Goal: Information Seeking & Learning: Learn about a topic

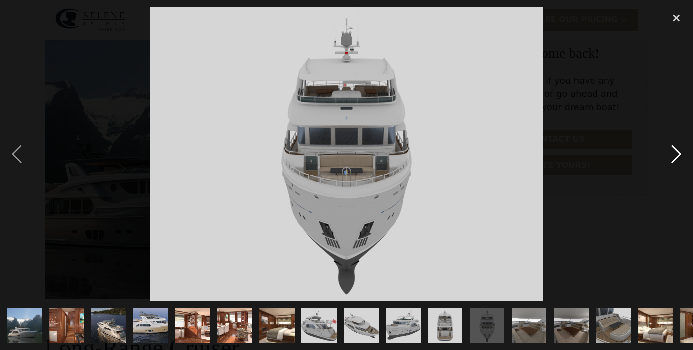
click at [674, 181] on div "next image" at bounding box center [676, 154] width 34 height 294
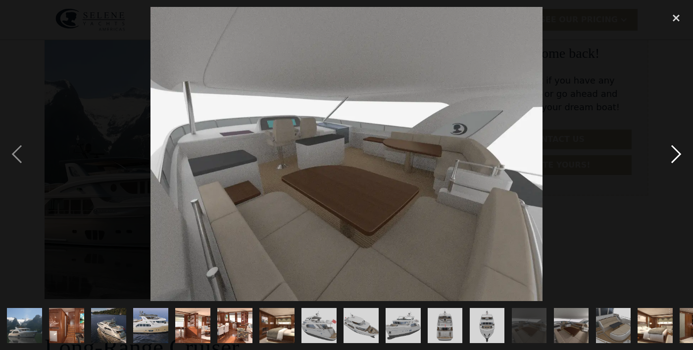
click at [674, 179] on div "next image" at bounding box center [676, 154] width 34 height 294
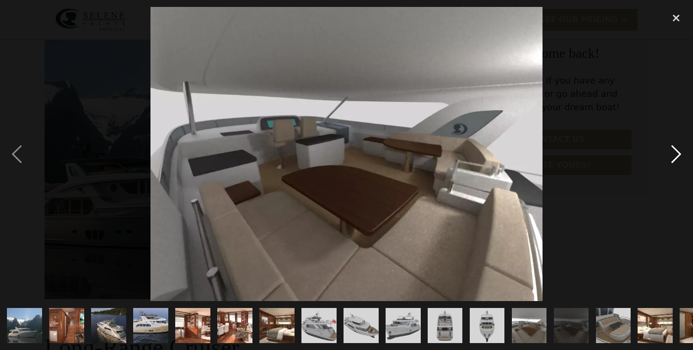
click at [674, 178] on div "next image" at bounding box center [676, 154] width 34 height 294
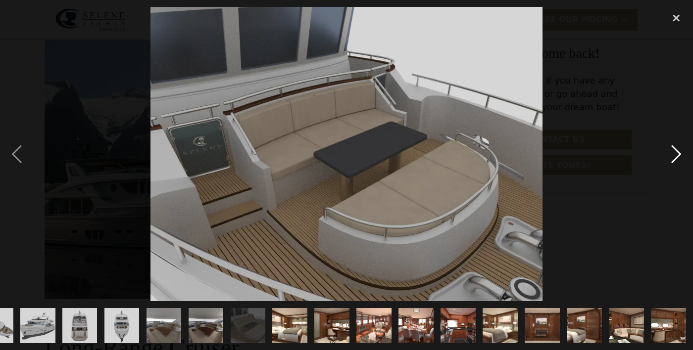
scroll to position [0, 509]
click at [675, 178] on div "next image" at bounding box center [676, 154] width 34 height 294
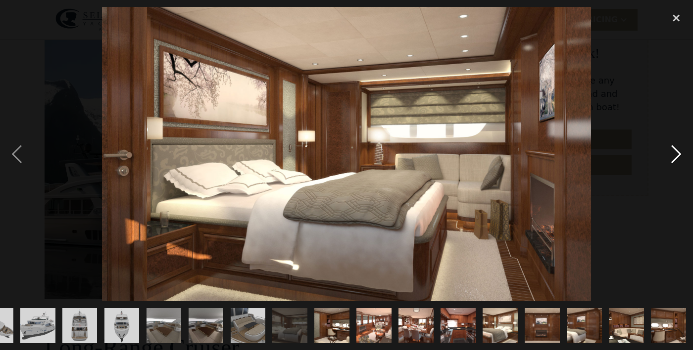
click at [676, 177] on div "next image" at bounding box center [676, 154] width 34 height 294
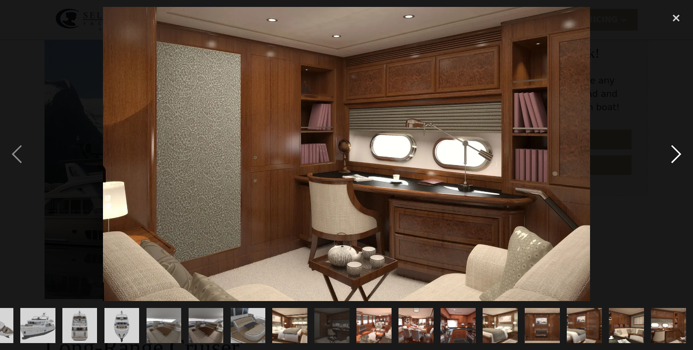
click at [675, 177] on div "next image" at bounding box center [676, 154] width 34 height 294
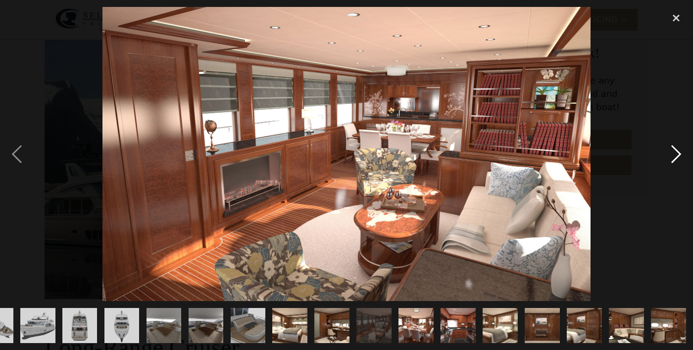
click at [676, 179] on div "next image" at bounding box center [676, 154] width 34 height 294
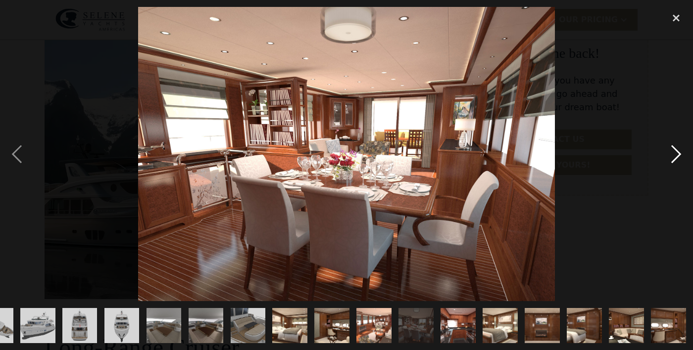
click at [675, 180] on div "next image" at bounding box center [676, 154] width 34 height 294
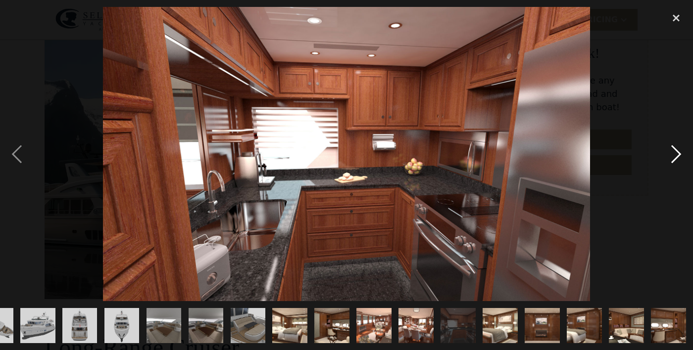
click at [675, 180] on div "next image" at bounding box center [676, 154] width 34 height 294
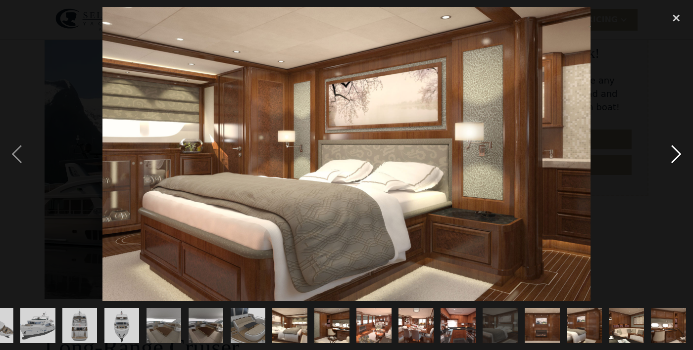
click at [676, 178] on div "next image" at bounding box center [676, 154] width 34 height 294
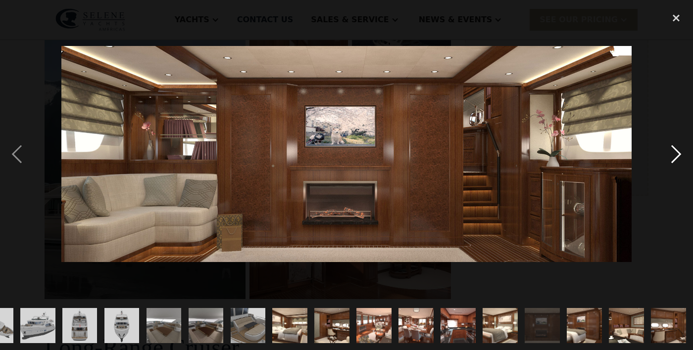
click at [674, 179] on div "next image" at bounding box center [676, 154] width 34 height 294
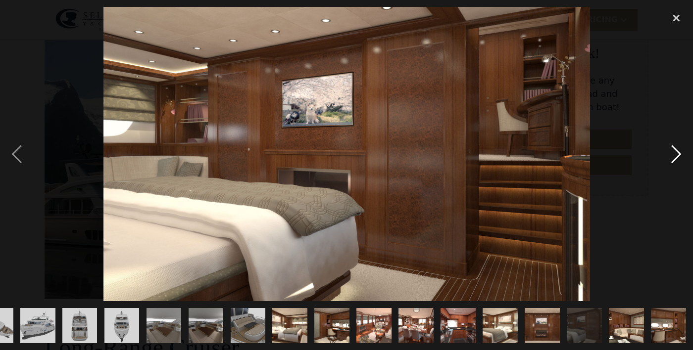
click at [675, 179] on div "next image" at bounding box center [676, 154] width 34 height 294
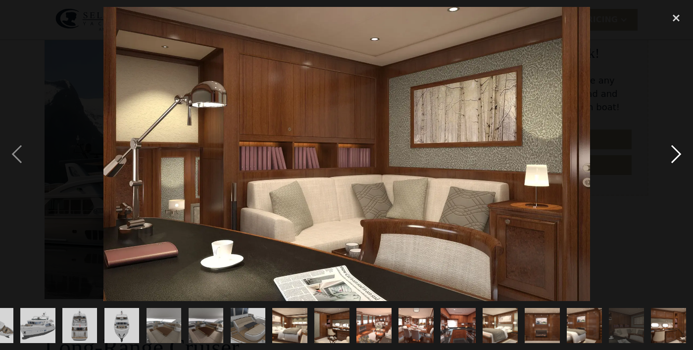
click at [675, 180] on div "next image" at bounding box center [676, 154] width 34 height 294
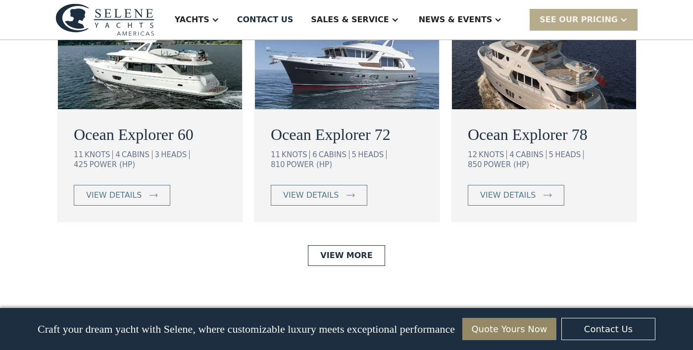
scroll to position [1907, 0]
